Goal: Use online tool/utility

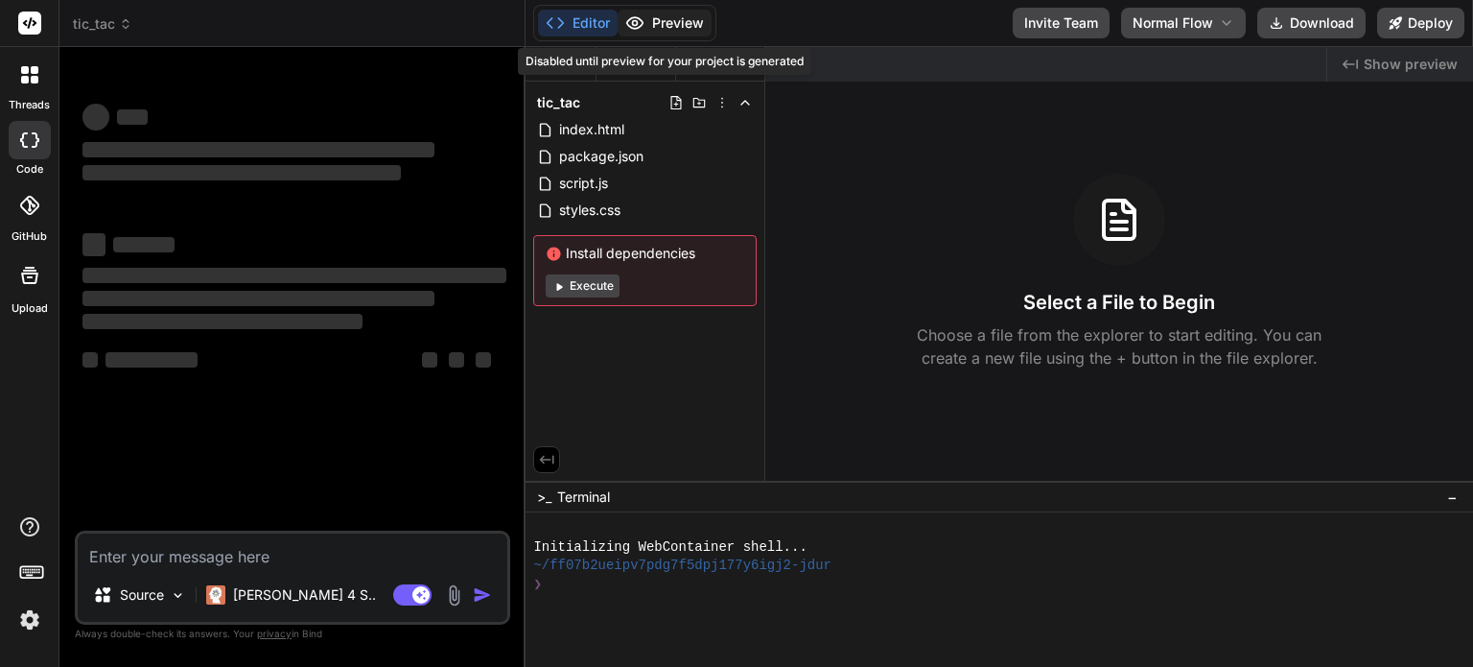
click at [660, 20] on button "Preview" at bounding box center [665, 23] width 94 height 27
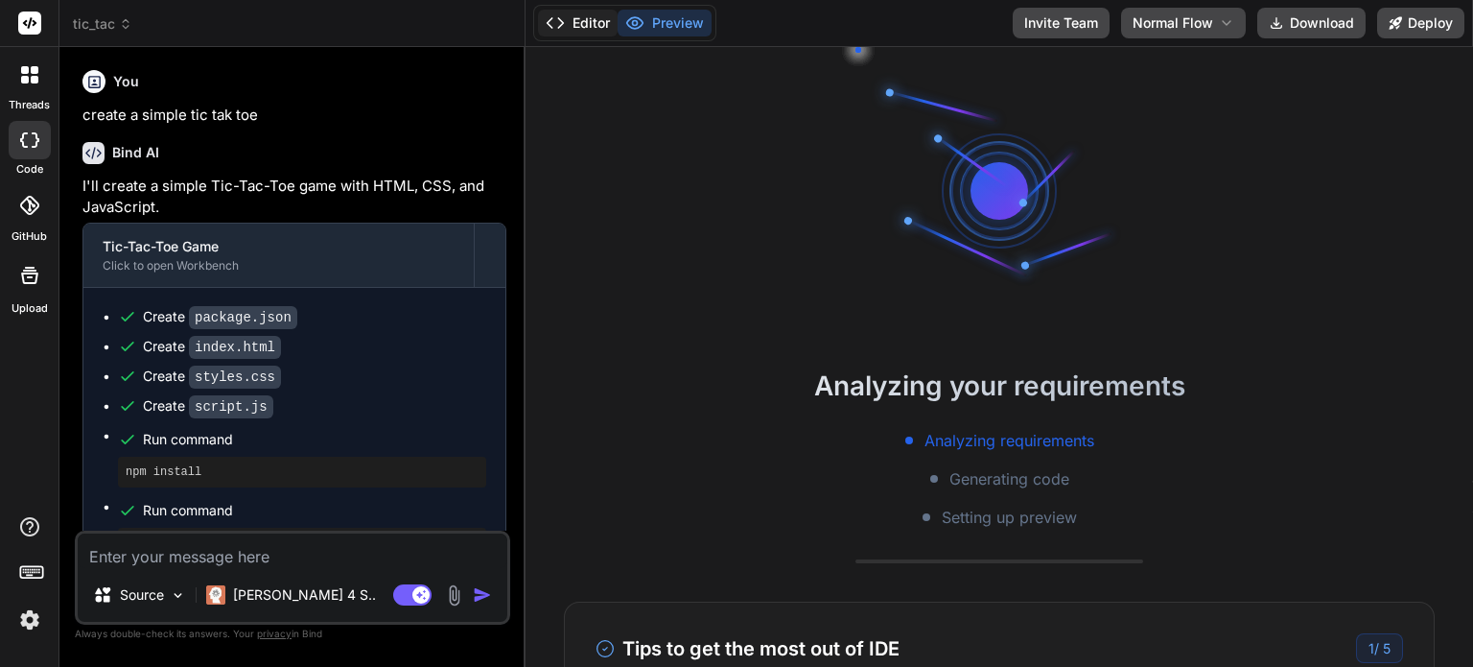
click at [552, 31] on icon at bounding box center [555, 22] width 19 height 19
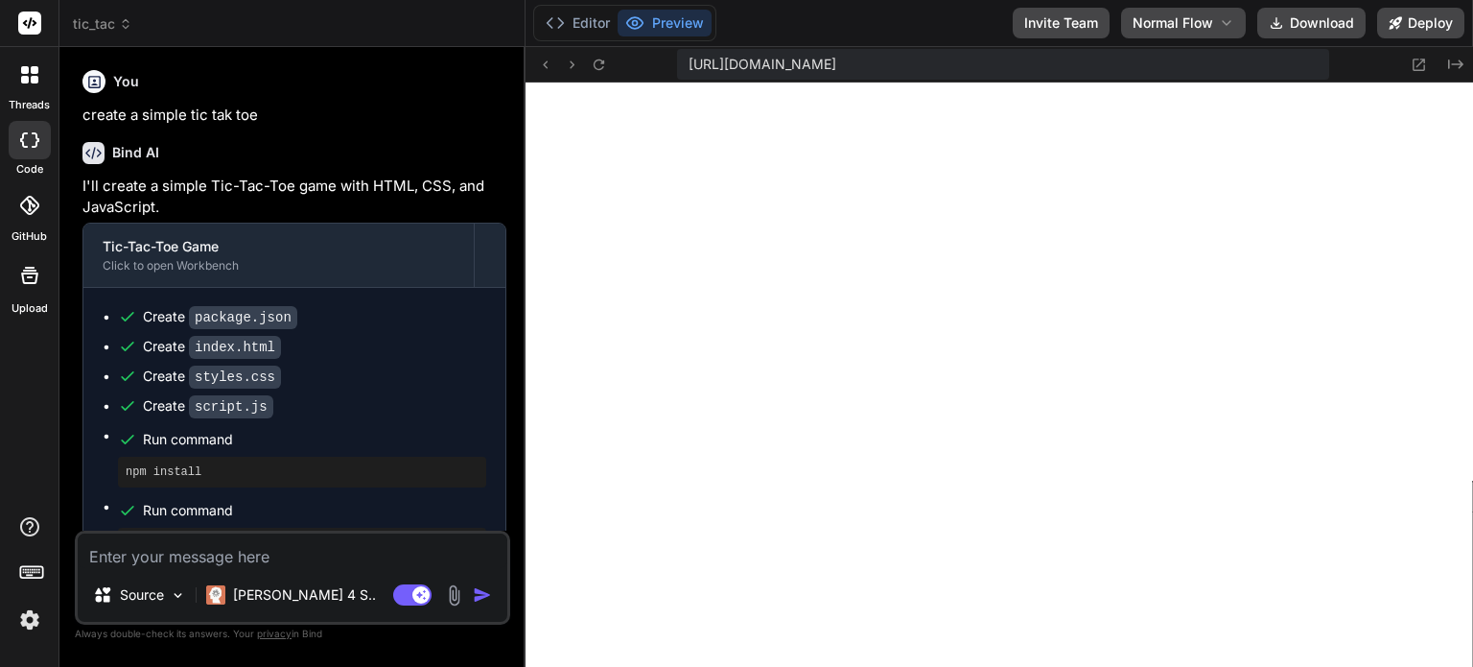
scroll to position [737, 0]
click at [1458, 60] on icon at bounding box center [1455, 64] width 15 height 10
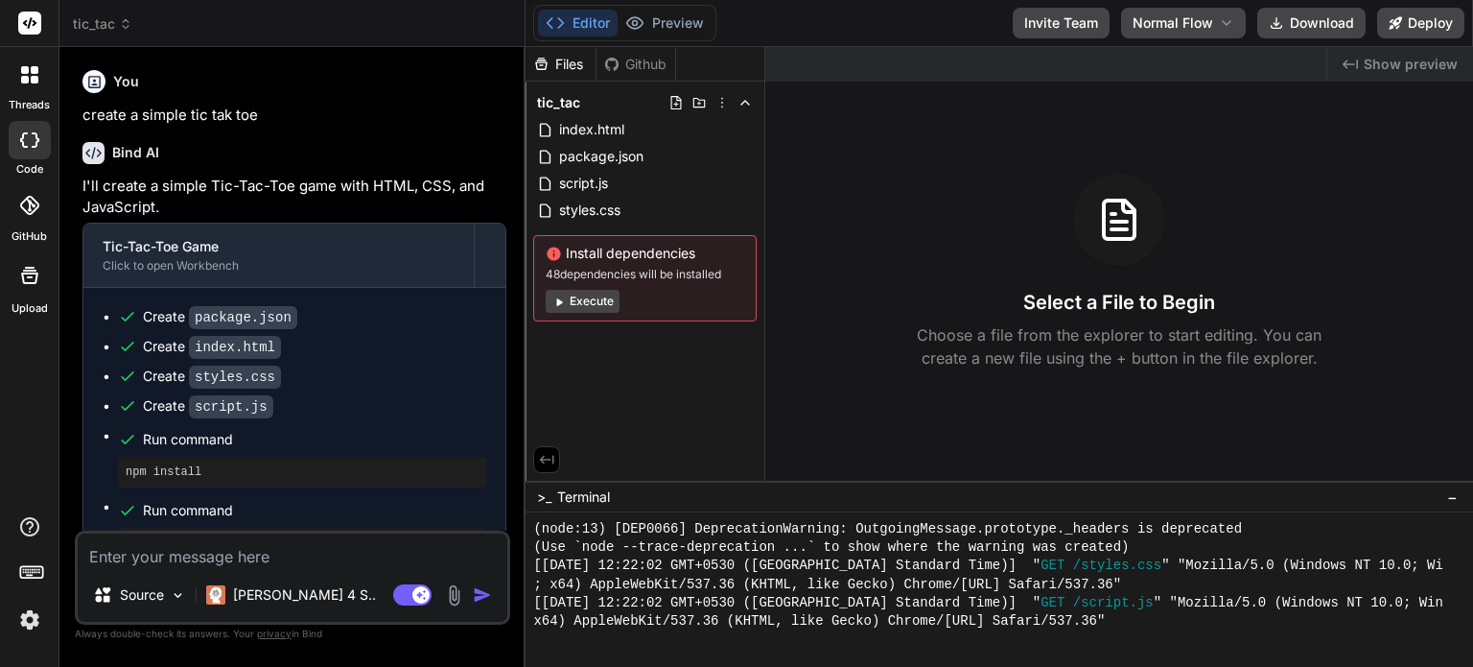
click at [1458, 60] on div "Created with Pixso. Show preview" at bounding box center [1401, 64] width 146 height 35
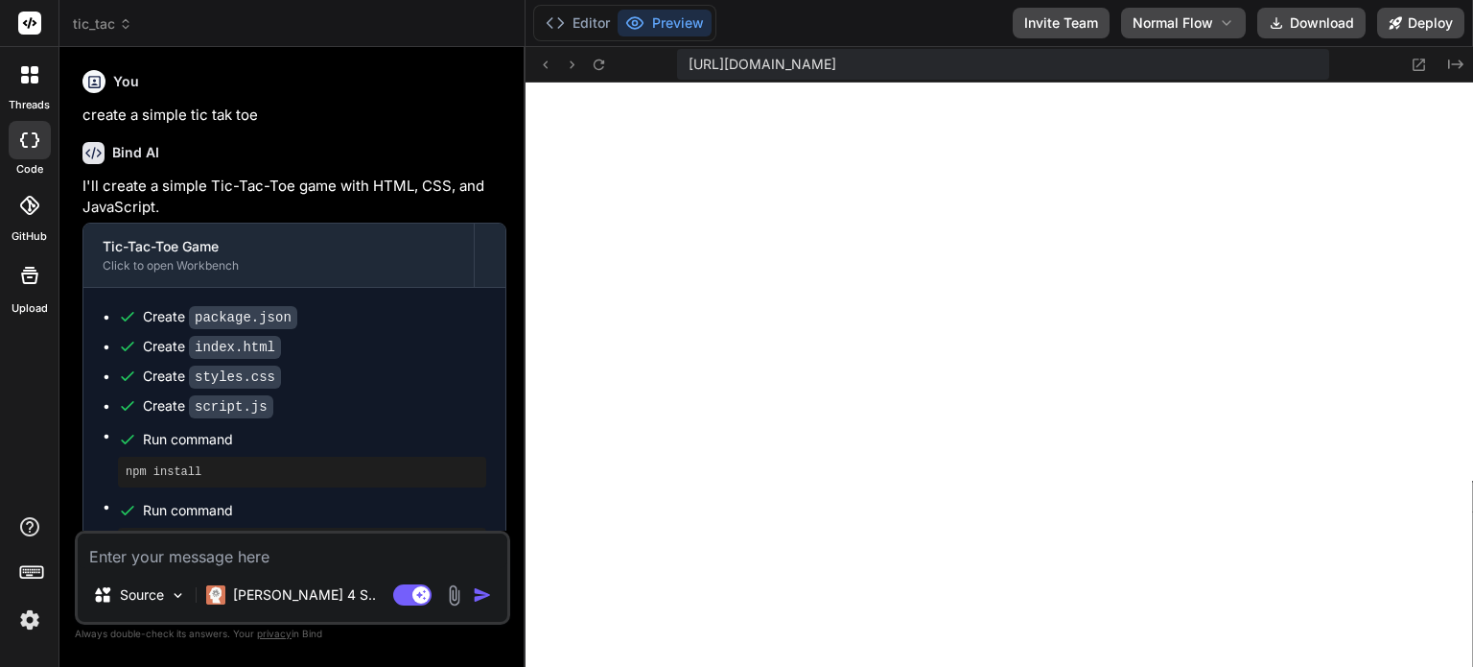
click at [8, 80] on div "threads" at bounding box center [29, 80] width 59 height 66
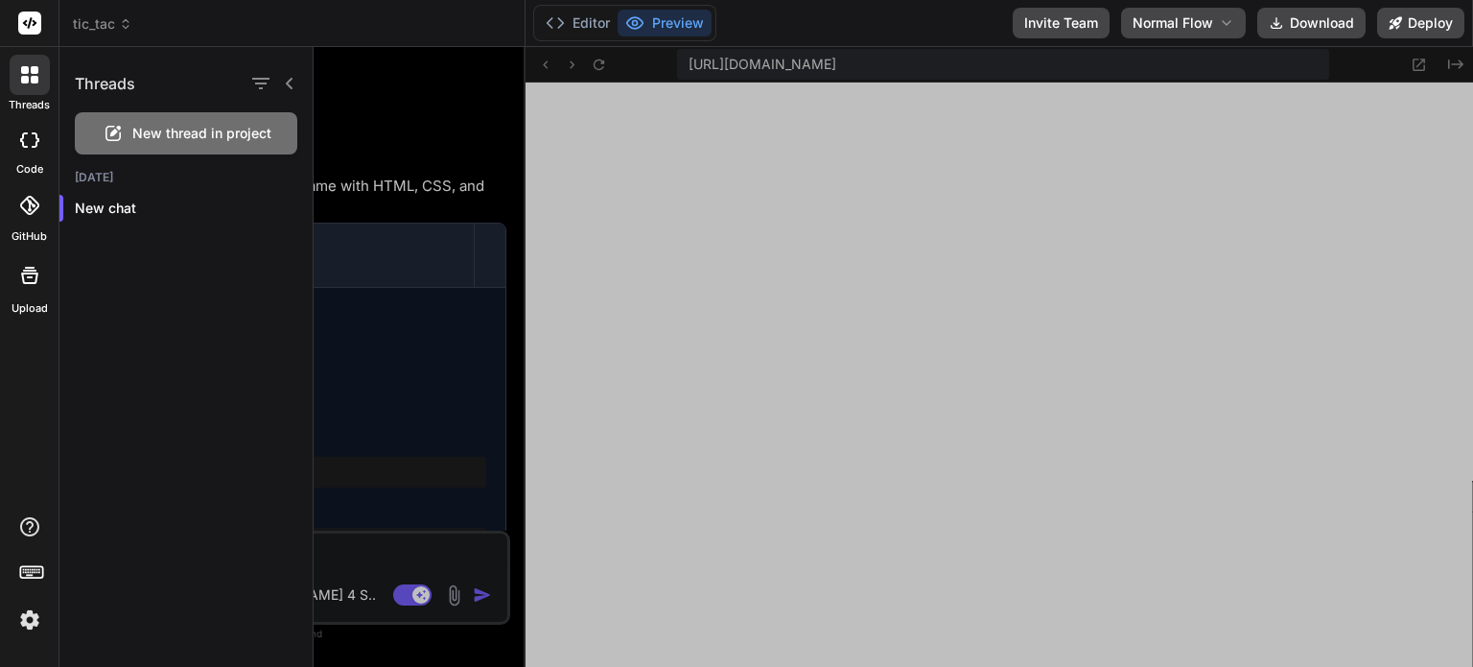
click at [178, 133] on span "New thread in project" at bounding box center [201, 133] width 139 height 19
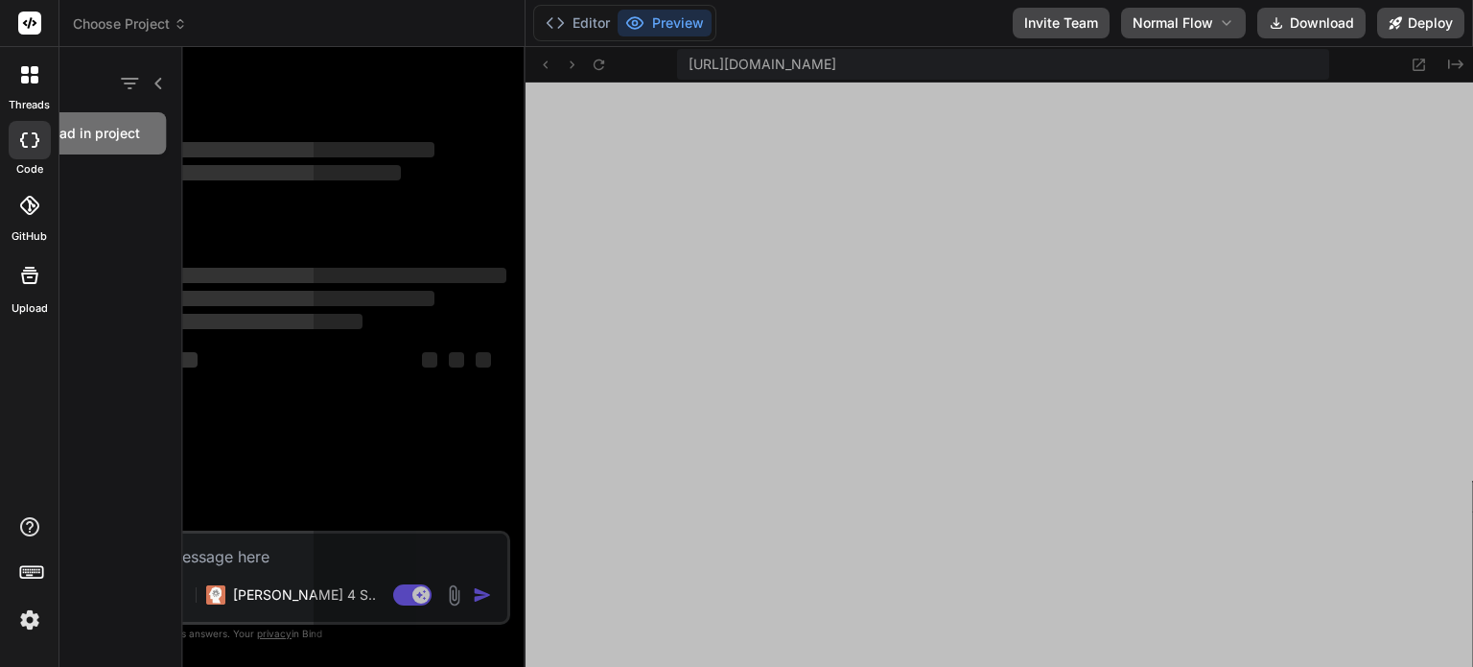
scroll to position [829, 0]
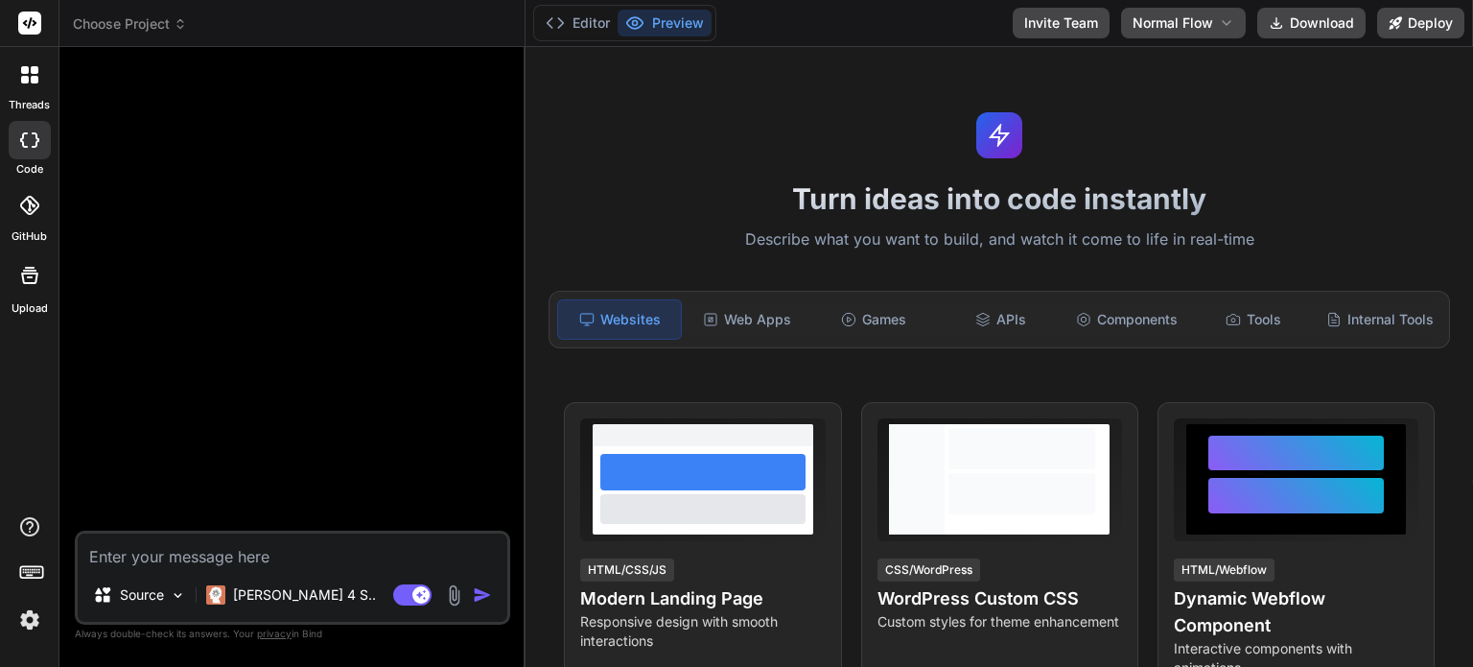
click at [180, 17] on icon at bounding box center [180, 23] width 13 height 13
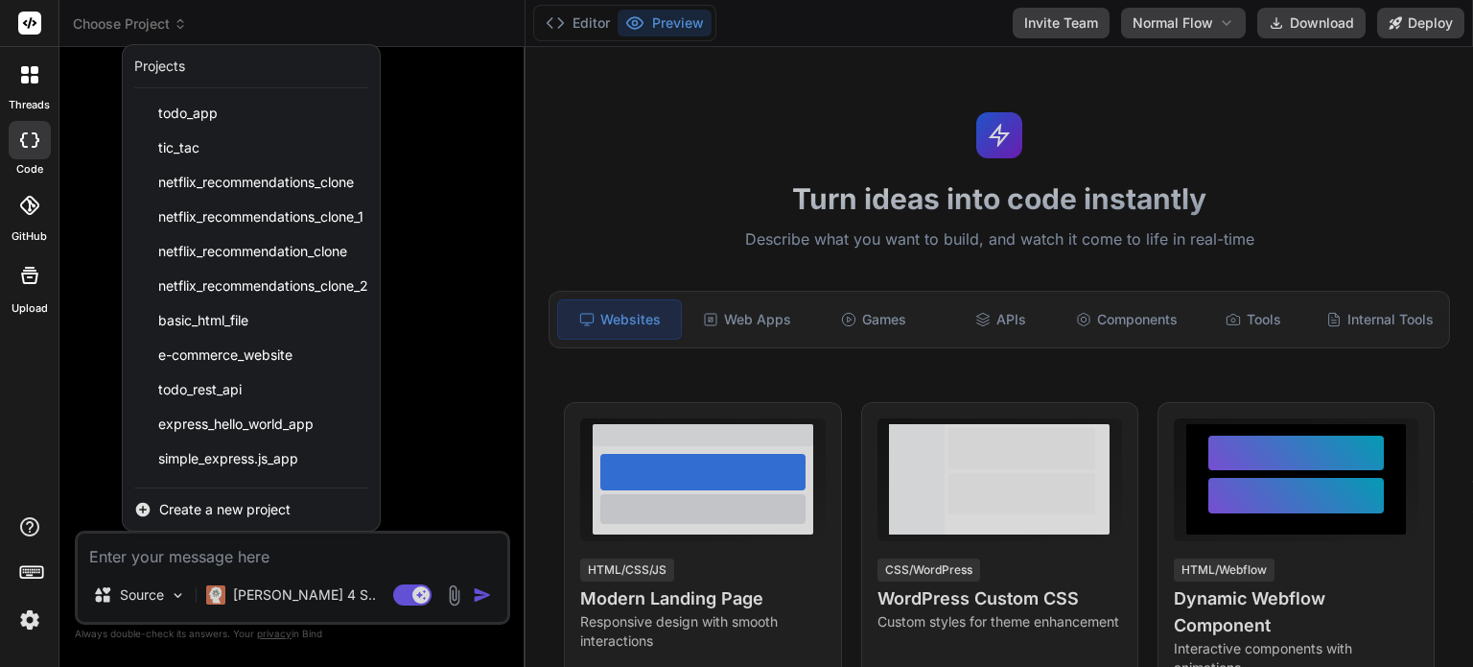
click at [58, 145] on div "code" at bounding box center [29, 145] width 59 height 64
type textarea "x"
click at [23, 76] on icon at bounding box center [25, 80] width 8 height 8
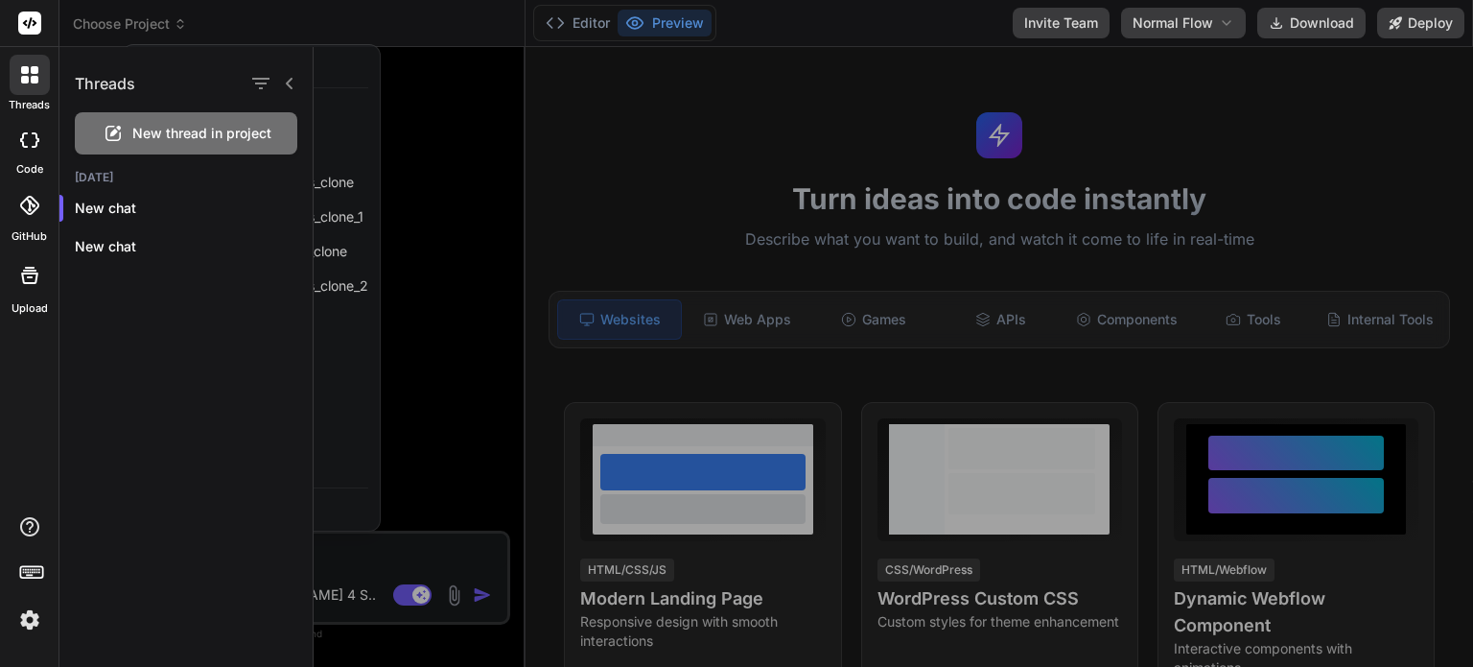
click at [23, 76] on icon at bounding box center [25, 80] width 8 height 8
click at [507, 69] on div at bounding box center [894, 357] width 1160 height 620
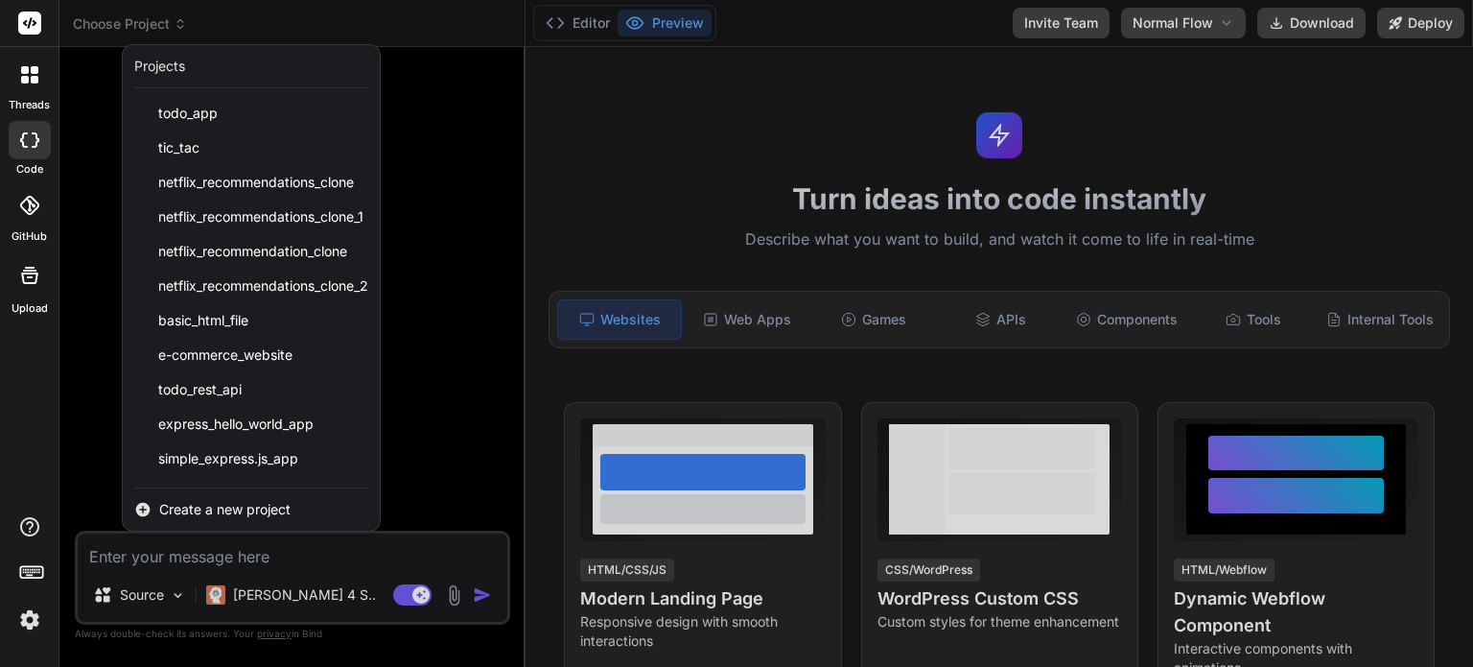
click at [464, 152] on div at bounding box center [736, 333] width 1473 height 667
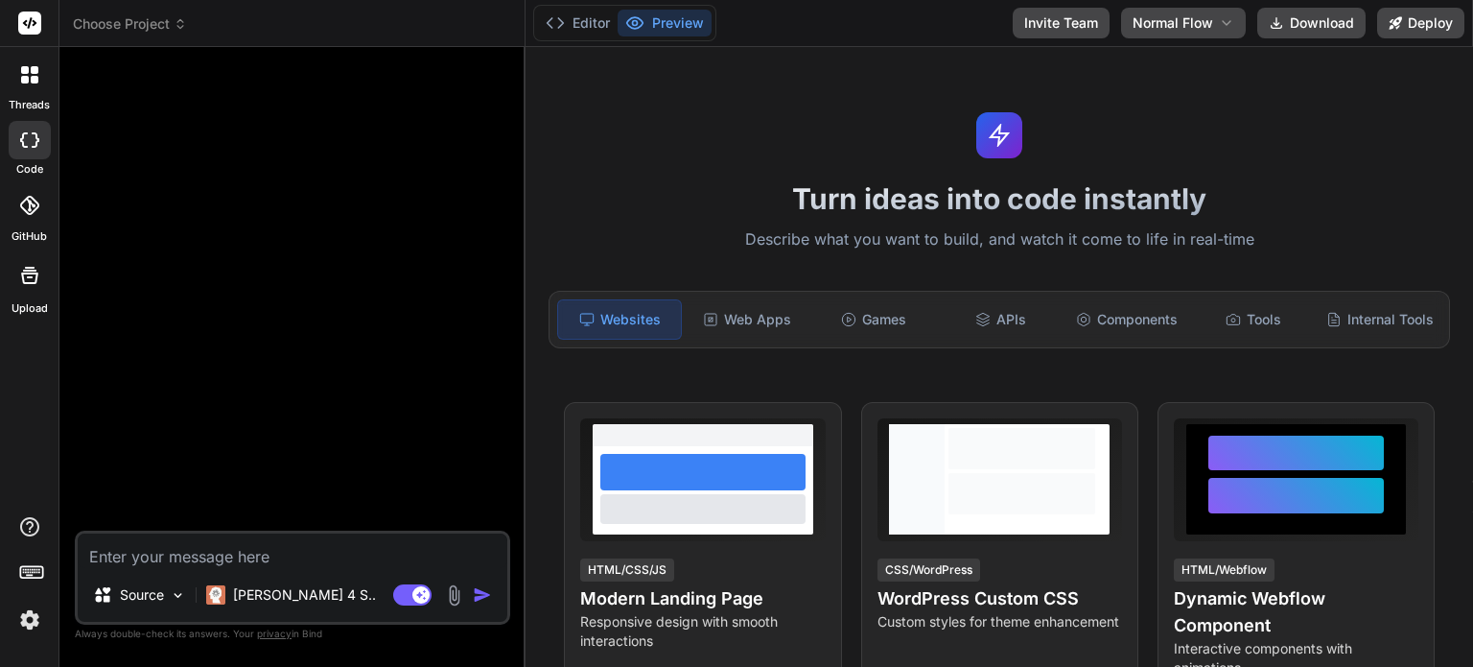
click at [6, 626] on div at bounding box center [29, 575] width 59 height 121
click at [31, 626] on img at bounding box center [29, 619] width 33 height 33
